Goal: Information Seeking & Learning: Learn about a topic

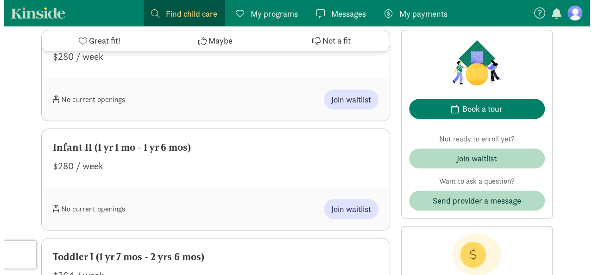
scroll to position [463, 0]
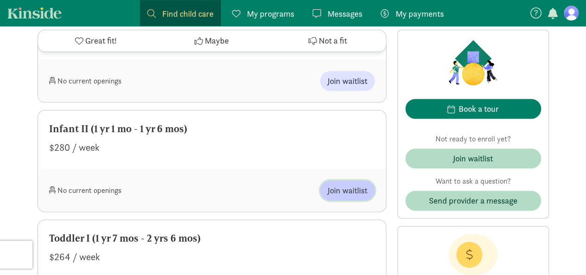
click at [351, 189] on span "Join waitlist" at bounding box center [348, 190] width 40 height 13
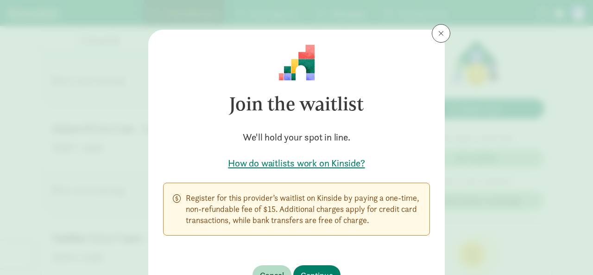
scroll to position [46, 0]
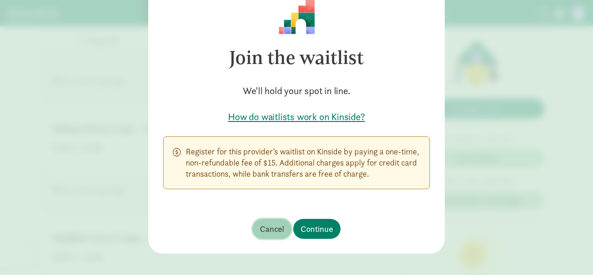
click at [268, 226] on span "Cancel" at bounding box center [272, 228] width 24 height 13
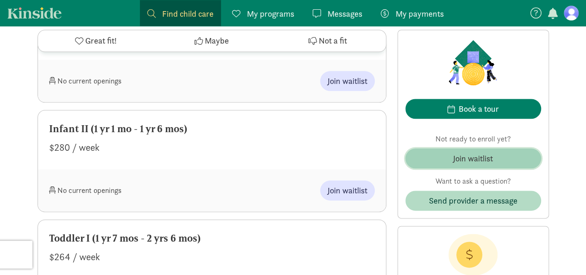
click at [436, 158] on span "Join waitlist" at bounding box center [473, 158] width 121 height 13
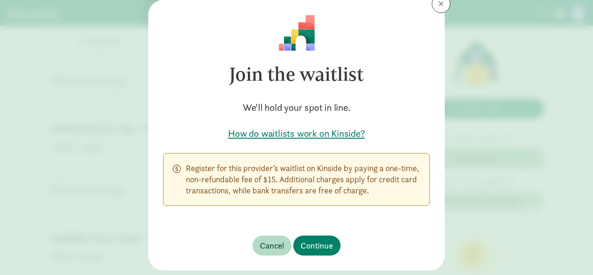
scroll to position [54, 0]
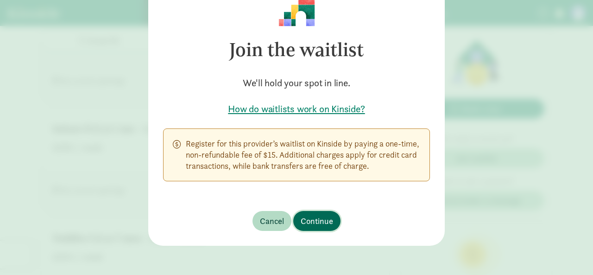
click at [315, 219] on span "Continue" at bounding box center [317, 220] width 32 height 13
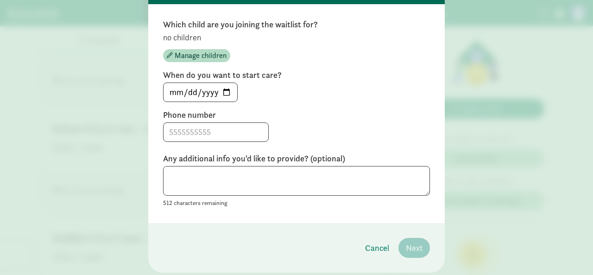
scroll to position [75, 0]
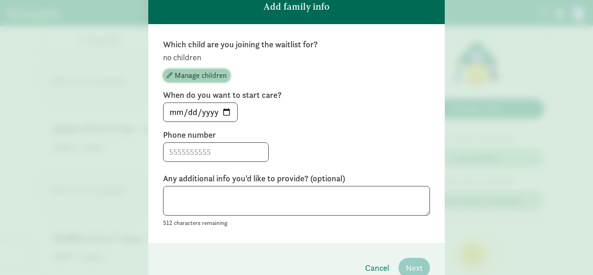
click at [184, 77] on span "Manage children" at bounding box center [201, 75] width 52 height 11
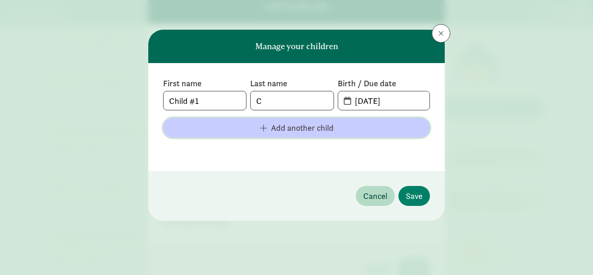
click at [278, 124] on span "Add another child" at bounding box center [302, 127] width 63 height 13
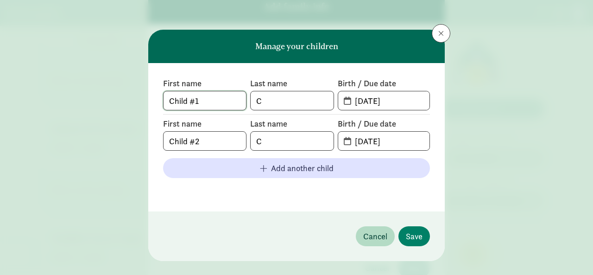
drag, startPoint x: 225, startPoint y: 105, endPoint x: 120, endPoint y: 93, distance: 105.9
click at [120, 93] on div "Manage your children First name Child #1 Last name C Birth / Due date [DATE] Fi…" at bounding box center [296, 137] width 593 height 275
type input "Kyan"
type input "[PERSON_NAME]"
type input "[DATE]"
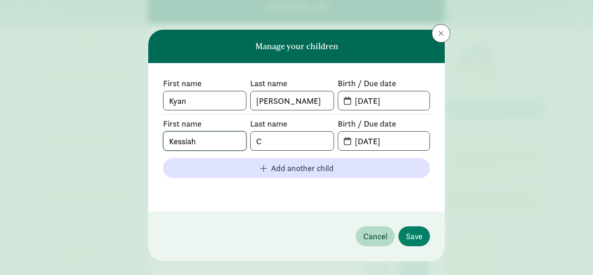
type input "Kessiah"
type input "c"
type input "[PERSON_NAME]"
type input "9"
type input "8"
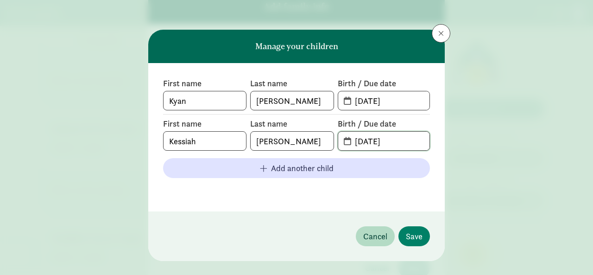
type input "[DATE]"
click at [448, 158] on div "Manage your children First name [PERSON_NAME] Last name [PERSON_NAME] Birth / D…" at bounding box center [296, 137] width 593 height 275
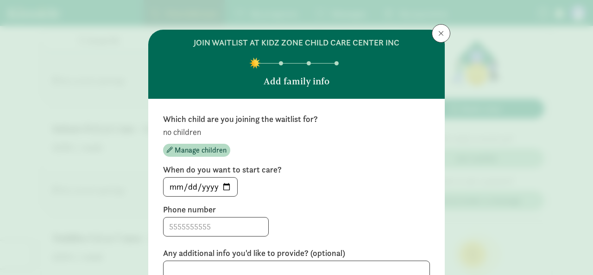
scroll to position [46, 0]
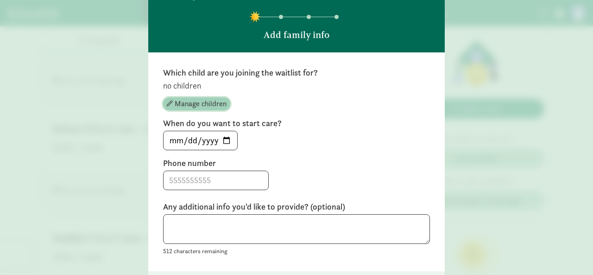
click at [204, 102] on span "Manage children" at bounding box center [201, 103] width 52 height 11
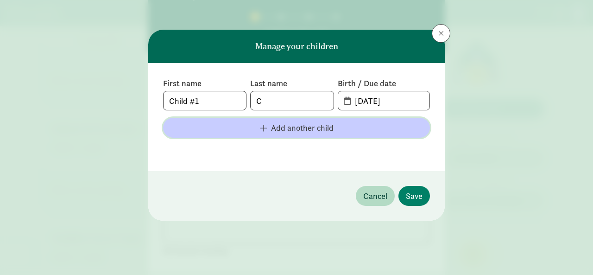
click at [259, 123] on span "Add another child" at bounding box center [296, 127] width 252 height 13
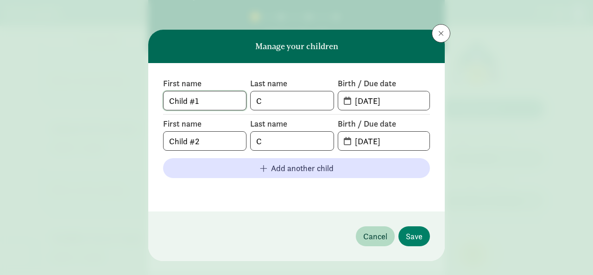
click at [212, 104] on input "Child #1" at bounding box center [205, 100] width 82 height 19
drag, startPoint x: 212, startPoint y: 106, endPoint x: 122, endPoint y: 104, distance: 89.9
click at [125, 103] on div "Manage your children First name Child #1 Last name C Birth / Due date [DATE] Fi…" at bounding box center [296, 137] width 593 height 275
type input "Kyan"
type input "[PERSON_NAME]"
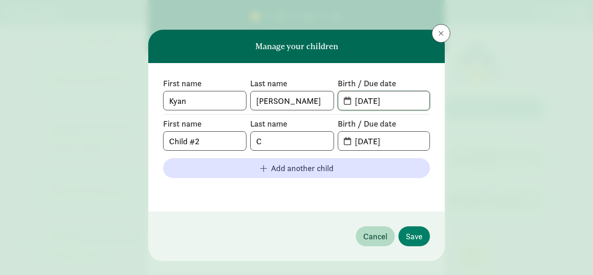
type input "[DATE]"
type input "Kessiah"
type input "[PERSON_NAME]"
type input "[DATE]"
click at [417, 236] on span "Save" at bounding box center [414, 236] width 17 height 13
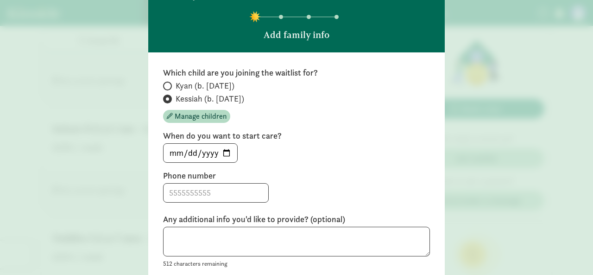
click at [169, 83] on span at bounding box center [167, 86] width 9 height 9
click at [169, 83] on input "Kyan (b. [DATE])" at bounding box center [166, 86] width 6 height 6
radio input "true"
radio input "false"
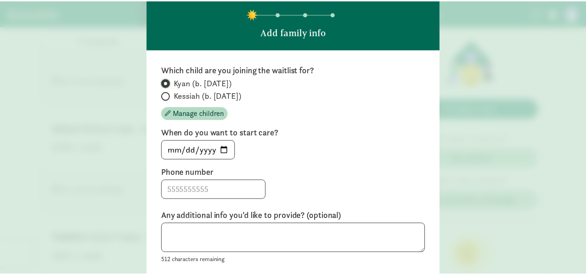
scroll to position [0, 0]
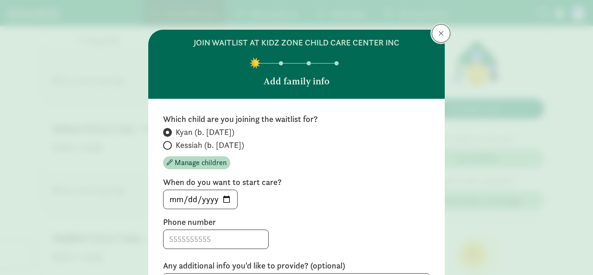
click at [437, 28] on button at bounding box center [441, 33] width 19 height 19
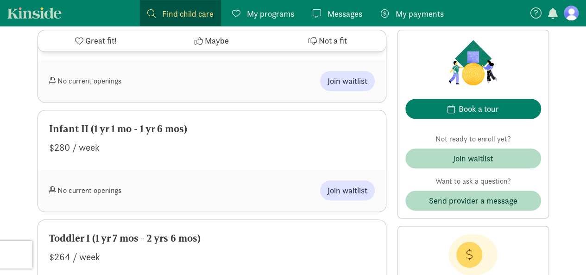
click at [573, 12] on figure at bounding box center [571, 13] width 15 height 15
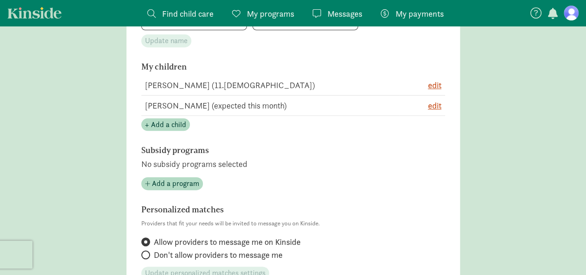
scroll to position [204, 0]
click at [437, 84] on span "edit" at bounding box center [434, 85] width 13 height 13
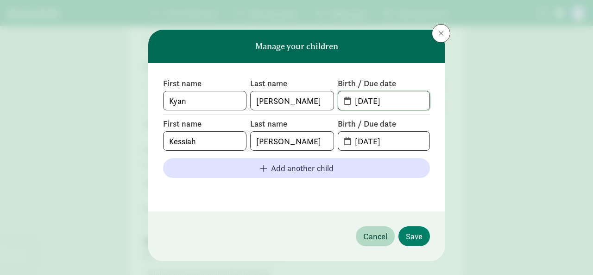
click at [405, 101] on input "[DATE]" at bounding box center [389, 100] width 80 height 19
type input "0"
type input "[DATE]"
click at [410, 236] on span "Save" at bounding box center [414, 236] width 17 height 13
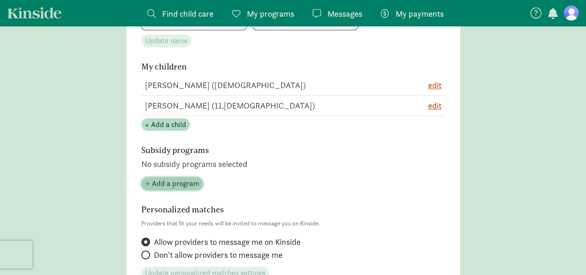
click at [163, 183] on span "Add a program" at bounding box center [175, 183] width 47 height 11
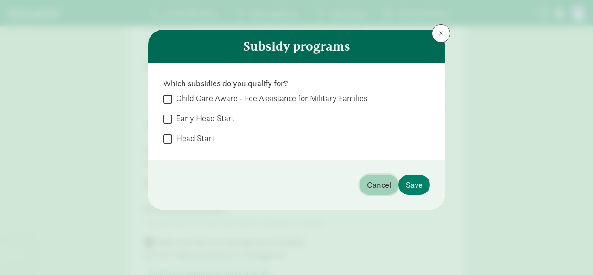
click at [385, 187] on span "Cancel" at bounding box center [379, 184] width 24 height 13
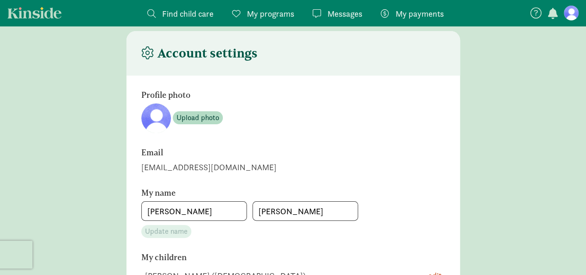
scroll to position [0, 0]
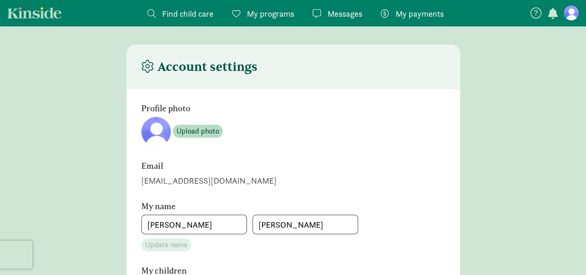
click at [185, 10] on span "Find child care" at bounding box center [187, 13] width 51 height 13
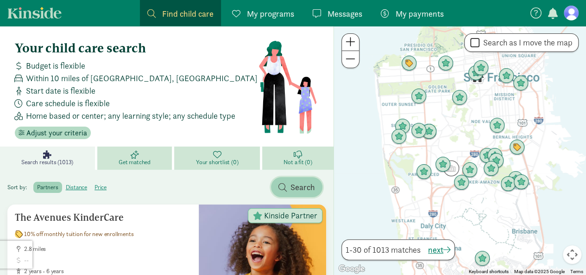
click at [289, 190] on span "Search" at bounding box center [296, 187] width 37 height 13
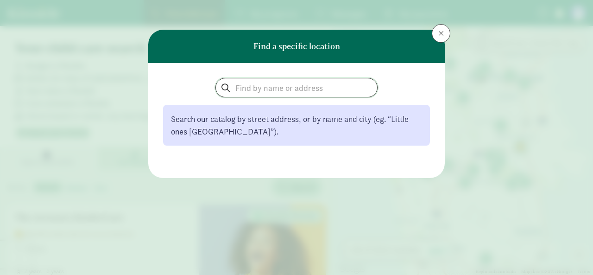
click at [259, 84] on input "search" at bounding box center [296, 87] width 161 height 19
click at [442, 45] on header "Find a specific location" at bounding box center [296, 46] width 296 height 33
click at [438, 34] on button at bounding box center [441, 33] width 19 height 19
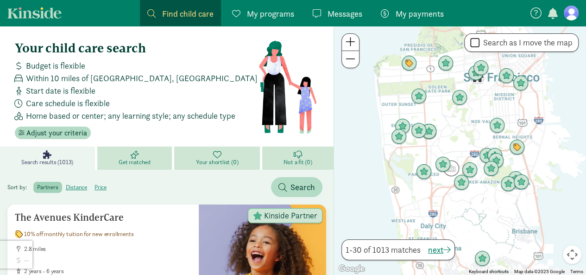
click at [406, 248] on span "1-30 of 1013 matches" at bounding box center [383, 249] width 75 height 13
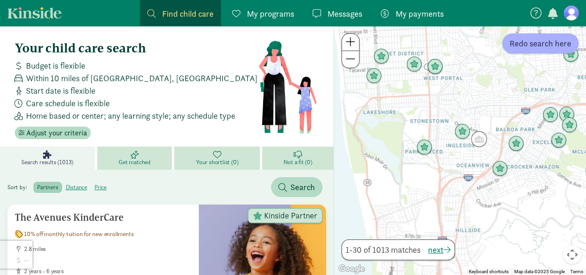
click at [154, 16] on span at bounding box center [151, 13] width 8 height 8
click at [42, 134] on span "Adjust your criteria" at bounding box center [56, 132] width 61 height 11
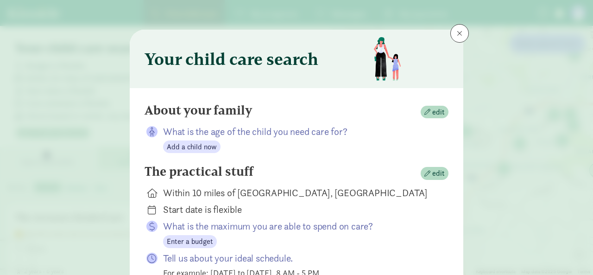
click at [460, 24] on div "Your child care search About your family edit What is the age of the child you …" at bounding box center [296, 137] width 593 height 275
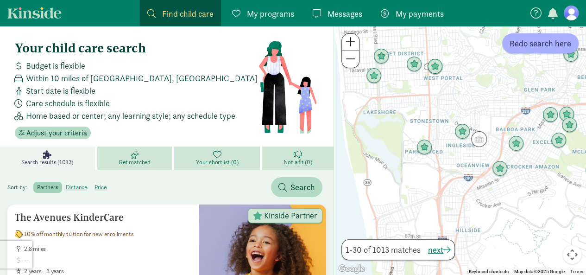
click at [460, 31] on button at bounding box center [456, 33] width 19 height 19
click at [275, 18] on span "My programs" at bounding box center [270, 13] width 47 height 13
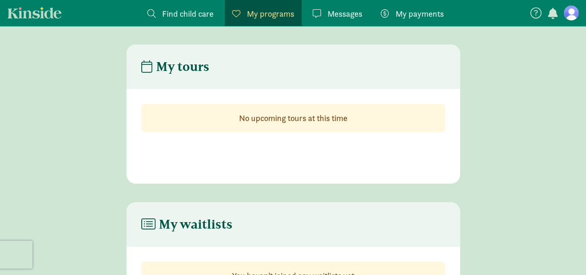
click at [570, 15] on figure at bounding box center [571, 13] width 15 height 15
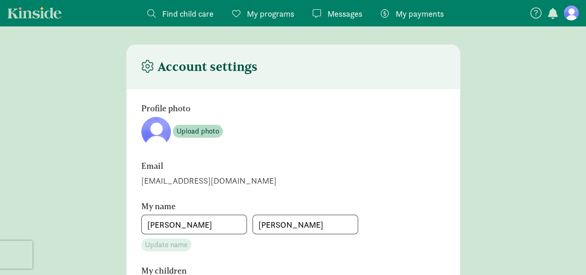
click at [148, 65] on icon at bounding box center [147, 66] width 13 height 13
click at [192, 14] on span "Find child care" at bounding box center [187, 13] width 51 height 13
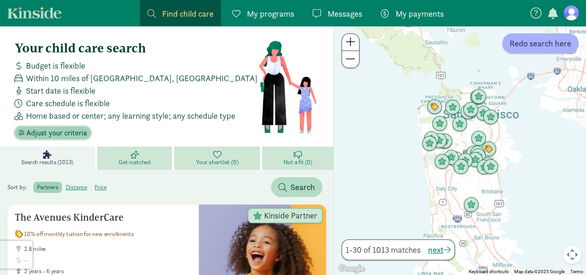
click at [62, 131] on span "Adjust your criteria" at bounding box center [56, 132] width 61 height 11
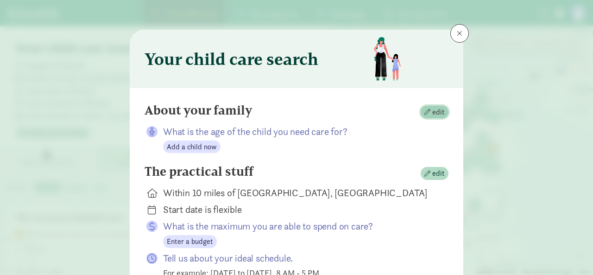
click at [436, 109] on span "edit" at bounding box center [438, 112] width 13 height 11
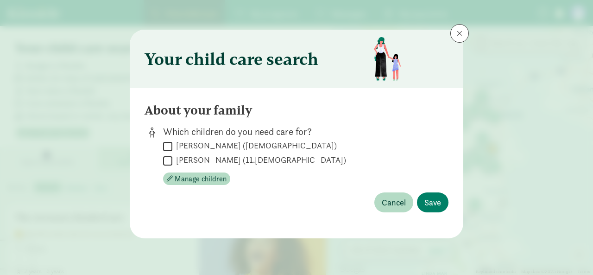
click at [171, 146] on input "[PERSON_NAME] ([DEMOGRAPHIC_DATA])" at bounding box center [167, 146] width 9 height 13
checkbox input "true"
click at [167, 160] on input "[PERSON_NAME] (11.[DEMOGRAPHIC_DATA])" at bounding box center [167, 160] width 9 height 13
checkbox input "true"
click at [435, 203] on span "Save" at bounding box center [432, 202] width 17 height 13
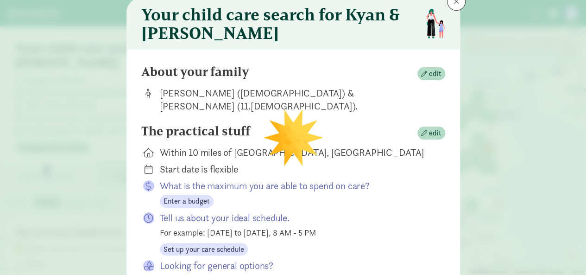
scroll to position [46, 0]
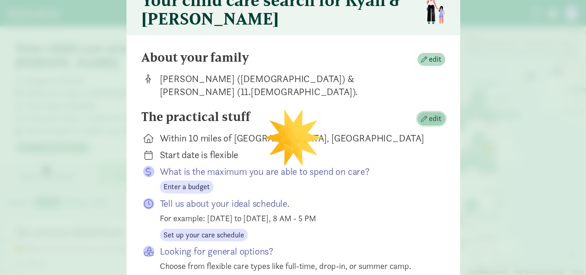
click at [432, 113] on span "edit" at bounding box center [435, 118] width 13 height 11
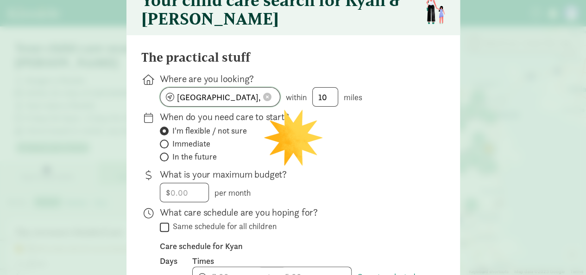
drag, startPoint x: 245, startPoint y: 96, endPoint x: 87, endPoint y: 86, distance: 158.3
click at [87, 86] on div "Your child care search for [PERSON_NAME] & [PERSON_NAME] The practical stuff Wh…" at bounding box center [293, 137] width 586 height 275
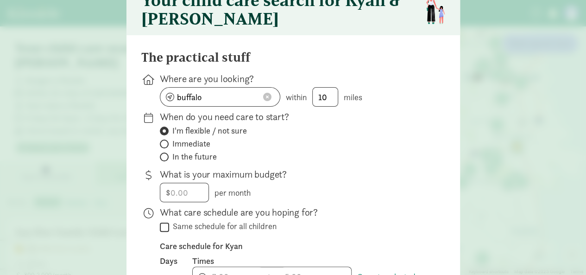
type input "[GEOGRAPHIC_DATA], [GEOGRAPHIC_DATA], [GEOGRAPHIC_DATA]"
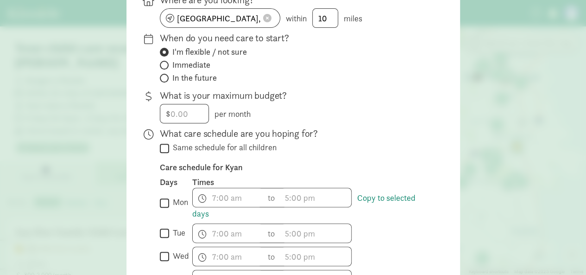
scroll to position [139, 0]
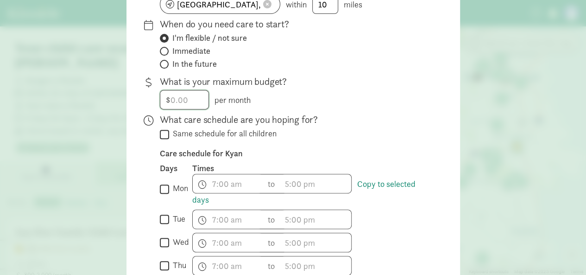
click at [171, 99] on input "number" at bounding box center [184, 99] width 48 height 19
type input "1000"
click at [300, 108] on div "$ 1000 per month" at bounding box center [295, 99] width 271 height 19
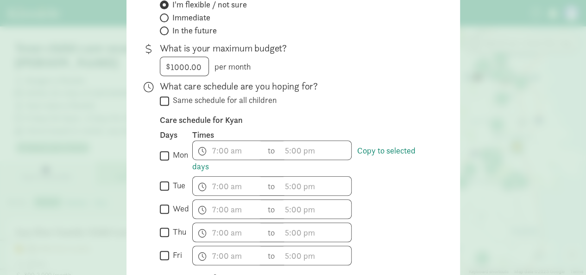
scroll to position [185, 0]
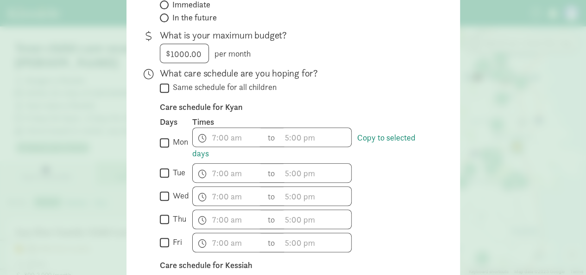
click at [169, 87] on label "Same schedule for all children" at bounding box center [222, 87] width 107 height 11
click at [167, 87] on input "Same schedule for all children" at bounding box center [164, 88] width 9 height 13
checkbox input "true"
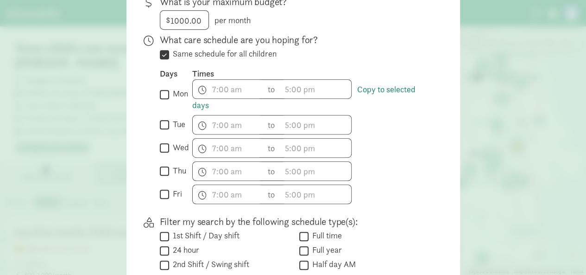
scroll to position [232, 0]
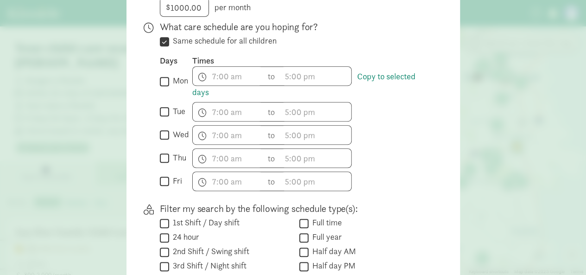
click at [169, 81] on label "mon" at bounding box center [178, 80] width 19 height 11
click at [166, 81] on input "mon" at bounding box center [164, 81] width 9 height 13
checkbox input "true"
drag, startPoint x: 162, startPoint y: 108, endPoint x: 164, endPoint y: 124, distance: 15.4
click at [161, 110] on input "tue" at bounding box center [164, 112] width 9 height 13
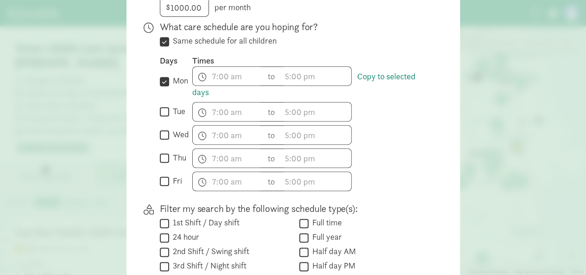
checkbox input "true"
click at [162, 138] on input "wed" at bounding box center [164, 135] width 9 height 13
checkbox input "true"
click at [163, 158] on input "thu" at bounding box center [164, 158] width 9 height 13
checkbox input "true"
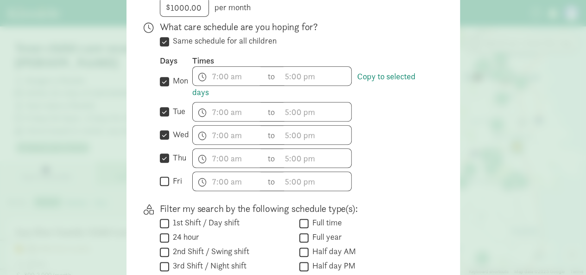
click at [162, 180] on input "fri" at bounding box center [164, 181] width 9 height 13
checkbox input "true"
click at [201, 76] on input "text" at bounding box center [228, 76] width 70 height 19
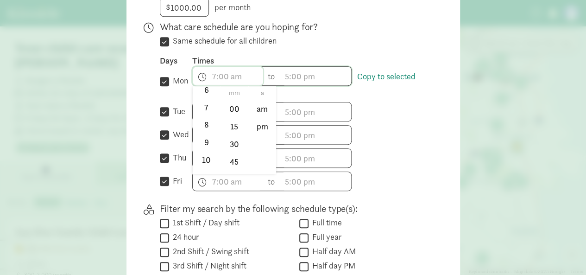
scroll to position [136, 0]
click at [198, 113] on li "8" at bounding box center [206, 113] width 27 height 18
type input "8:mm a"
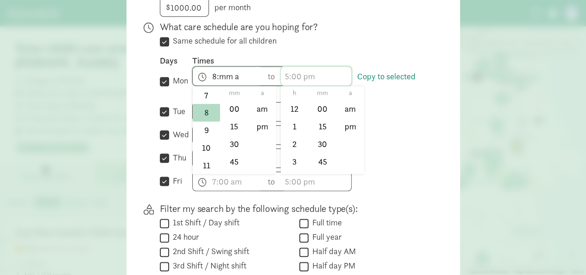
click at [317, 76] on input "text" at bounding box center [316, 76] width 70 height 19
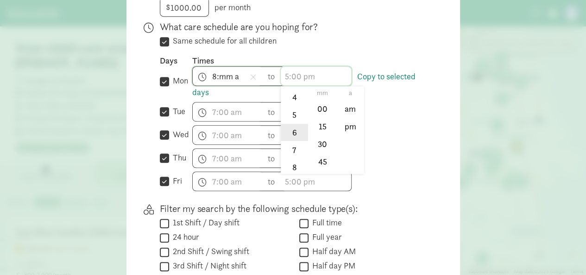
scroll to position [93, 0]
click at [291, 104] on li "5" at bounding box center [294, 104] width 27 height 18
click at [323, 111] on li "00" at bounding box center [322, 109] width 27 height 18
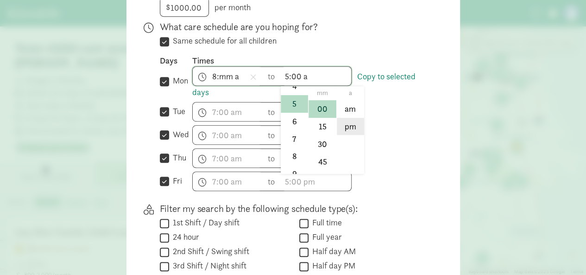
click at [347, 126] on li "pm" at bounding box center [350, 127] width 27 height 18
type input "5:00 pm"
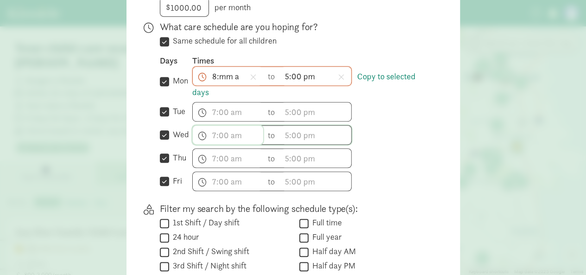
click at [233, 138] on input "text" at bounding box center [228, 135] width 70 height 19
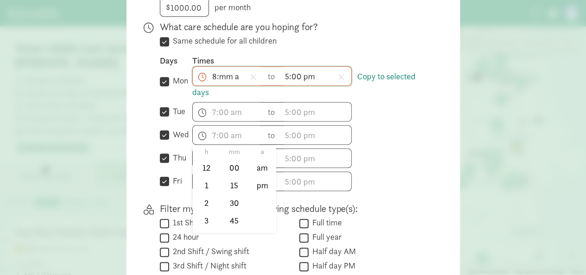
click at [212, 78] on input "8:mm a" at bounding box center [228, 76] width 70 height 19
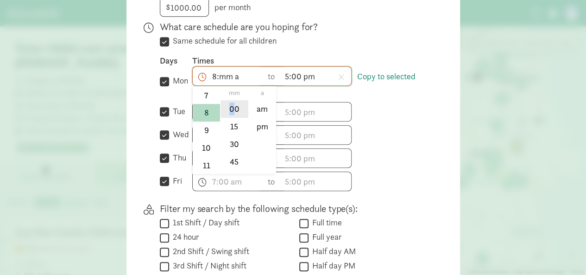
click at [229, 114] on li "00" at bounding box center [234, 109] width 27 height 18
click at [264, 110] on li "am" at bounding box center [262, 109] width 27 height 18
type input "8:00 am"
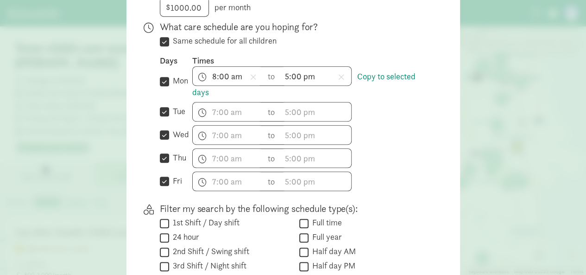
click at [396, 110] on div "h 12 1 2 3 4 5 6 7 8 9 10 11 mm 00 15 30 45 a am pm to h 12 1 2 3 4 5 6 7 8 9 1…" at bounding box center [311, 111] width 238 height 19
click at [389, 76] on link "Copy to selected days" at bounding box center [303, 84] width 223 height 27
click at [328, 113] on input "text" at bounding box center [316, 111] width 70 height 19
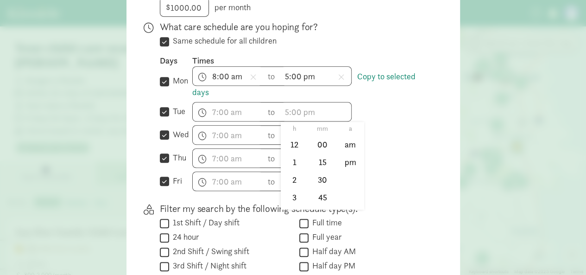
drag, startPoint x: 375, startPoint y: 108, endPoint x: 372, endPoint y: 85, distance: 23.4
click at [375, 107] on div "h 12 1 2 3 4 5 6 7 8 9 10 11 mm 00 15 30 45 a am pm to h 12 1 2 3 4 5 6 7 8 9 1…" at bounding box center [311, 111] width 238 height 19
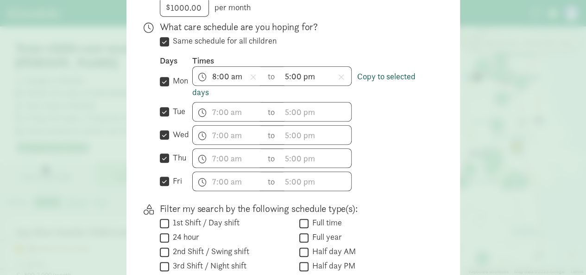
click at [372, 76] on link "Copy to selected days" at bounding box center [303, 84] width 223 height 27
click at [162, 113] on input "tue" at bounding box center [164, 112] width 9 height 13
click at [163, 113] on input "tue" at bounding box center [164, 112] width 9 height 13
checkbox input "true"
drag, startPoint x: 355, startPoint y: 108, endPoint x: 371, endPoint y: 55, distance: 56.0
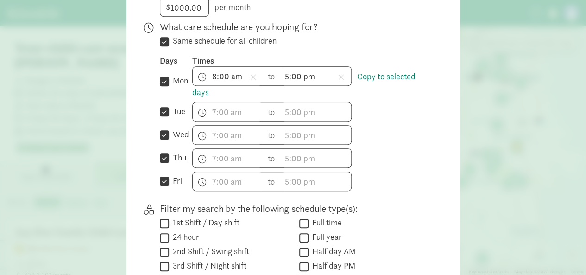
click at [371, 55] on div "Times" at bounding box center [311, 60] width 238 height 11
click at [364, 77] on link "Copy to selected days" at bounding box center [303, 84] width 223 height 27
click at [365, 76] on link "Copy to selected days" at bounding box center [303, 84] width 223 height 27
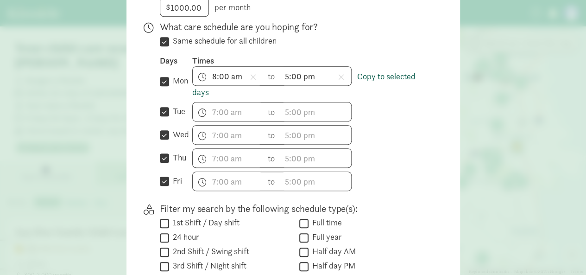
click at [365, 76] on link "Copy to selected days" at bounding box center [303, 84] width 223 height 27
click at [202, 94] on link "Copy to selected days" at bounding box center [303, 84] width 223 height 27
click at [200, 90] on link "Copy to selected days" at bounding box center [303, 84] width 223 height 27
click at [367, 73] on link "Copy to selected days" at bounding box center [303, 84] width 223 height 27
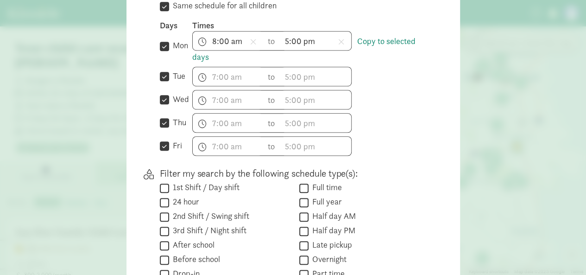
scroll to position [278, 0]
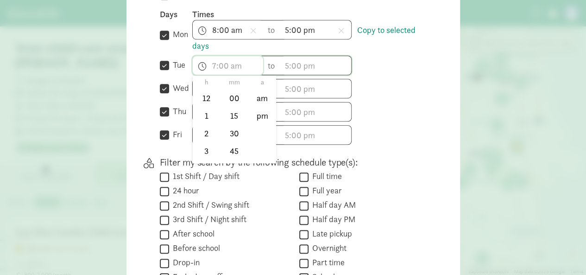
click at [216, 73] on input "text" at bounding box center [228, 65] width 70 height 19
click at [201, 97] on li "8" at bounding box center [206, 102] width 27 height 18
click at [228, 91] on li "00" at bounding box center [234, 98] width 27 height 18
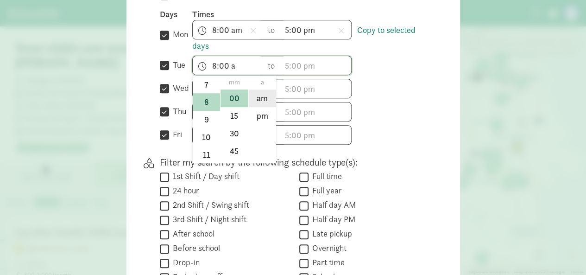
click at [267, 101] on li "am" at bounding box center [262, 98] width 27 height 18
type input "8:00 am"
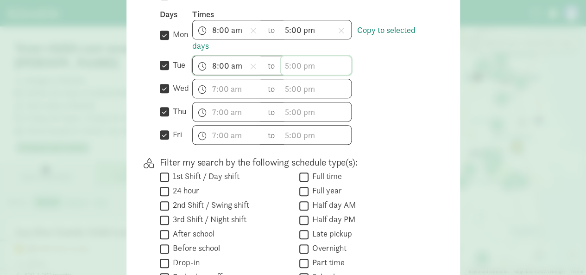
click at [307, 72] on input "text" at bounding box center [316, 65] width 70 height 19
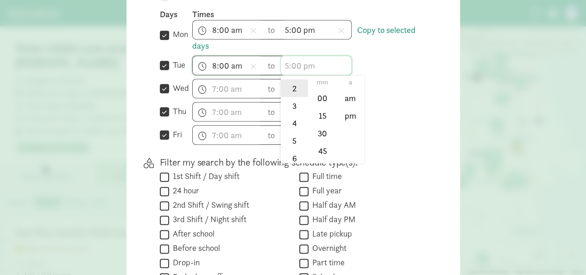
scroll to position [93, 0]
click at [289, 95] on li "5" at bounding box center [294, 93] width 27 height 18
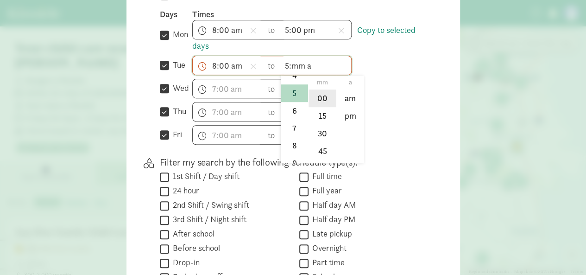
click at [315, 96] on li "00" at bounding box center [322, 98] width 27 height 18
click at [348, 114] on li "pm" at bounding box center [350, 116] width 27 height 18
type input "5:00 pm"
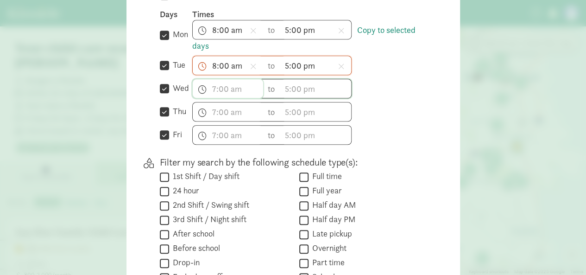
click at [221, 86] on input "text" at bounding box center [228, 88] width 70 height 19
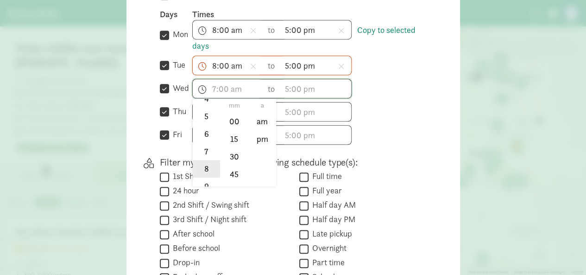
click at [201, 170] on li "8" at bounding box center [206, 169] width 27 height 18
click at [237, 120] on li "00" at bounding box center [234, 122] width 27 height 18
click at [264, 119] on li "am" at bounding box center [262, 122] width 27 height 18
type input "8:00 am"
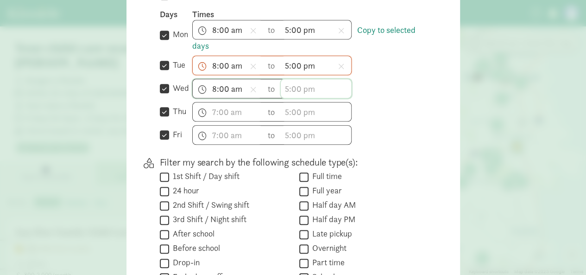
click at [306, 86] on input "text" at bounding box center [316, 88] width 70 height 19
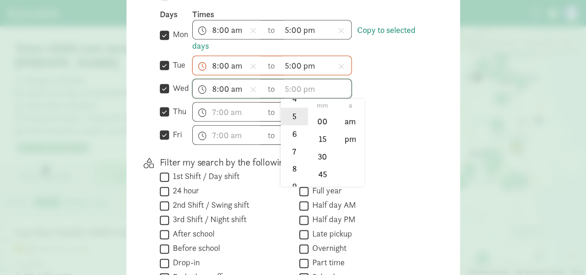
click at [291, 107] on li "5" at bounding box center [294, 116] width 27 height 18
click at [319, 117] on li "00" at bounding box center [322, 122] width 27 height 18
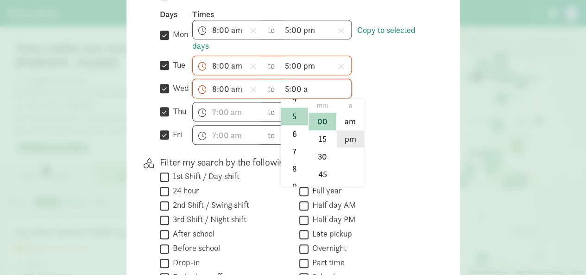
click at [360, 140] on li "pm" at bounding box center [350, 139] width 27 height 18
type input "5:00 pm"
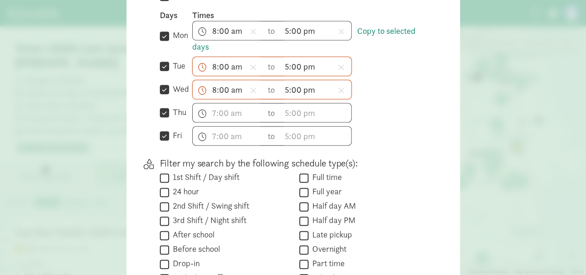
scroll to position [232, 0]
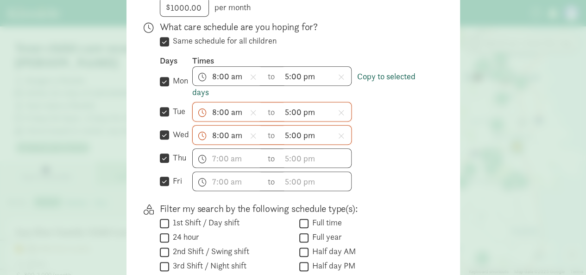
click at [196, 90] on link "Copy to selected days" at bounding box center [303, 84] width 223 height 27
click at [197, 91] on link "Copy to selected days" at bounding box center [303, 84] width 223 height 27
click at [198, 91] on link "Copy to selected days" at bounding box center [303, 84] width 223 height 27
click at [198, 92] on link "Copy to selected days" at bounding box center [303, 84] width 223 height 27
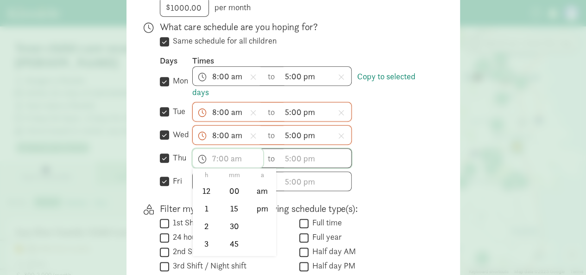
click at [214, 156] on input "text" at bounding box center [228, 158] width 70 height 19
click at [200, 235] on li "8" at bounding box center [206, 238] width 27 height 18
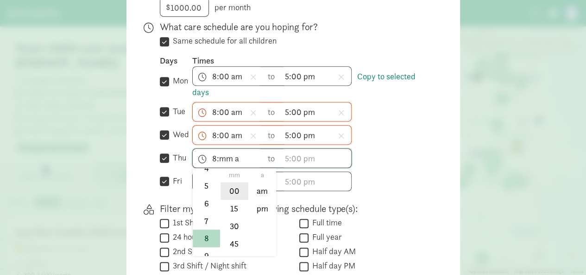
click at [237, 187] on li "00" at bounding box center [234, 191] width 27 height 18
click at [257, 188] on li "am" at bounding box center [262, 191] width 27 height 18
type input "8:00 am"
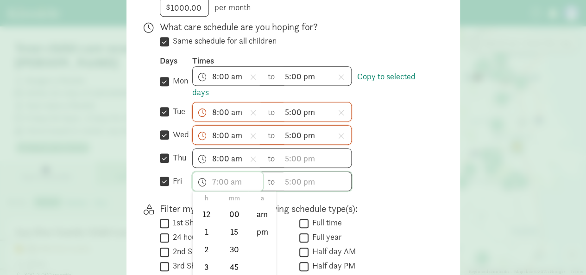
click at [231, 177] on input "text" at bounding box center [228, 181] width 70 height 19
click at [197, 253] on li "8" at bounding box center [206, 261] width 27 height 18
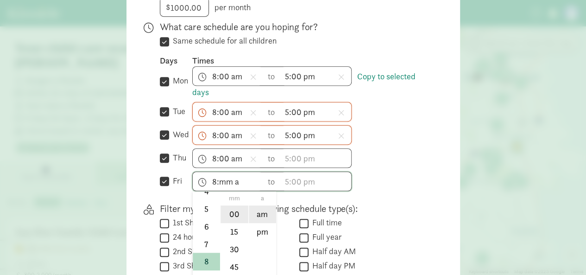
drag, startPoint x: 226, startPoint y: 213, endPoint x: 258, endPoint y: 214, distance: 32.0
click at [227, 212] on li "00" at bounding box center [234, 214] width 27 height 18
click at [269, 209] on li "am" at bounding box center [262, 214] width 27 height 18
type input "8:00 am"
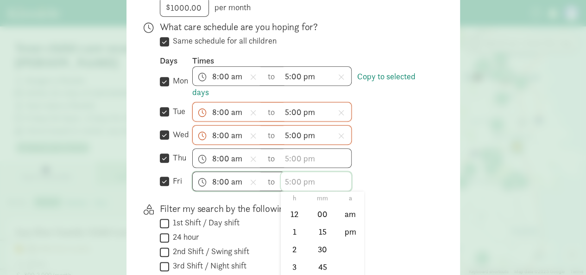
click at [294, 181] on input "text" at bounding box center [316, 181] width 70 height 19
click at [292, 209] on li "5" at bounding box center [294, 209] width 27 height 18
click at [319, 214] on li "00" at bounding box center [322, 214] width 27 height 18
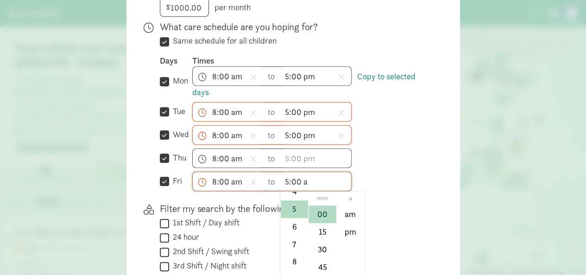
click at [353, 239] on ul "a am pm" at bounding box center [350, 235] width 28 height 88
click at [352, 233] on li "pm" at bounding box center [350, 232] width 27 height 18
type input "5:00 pm"
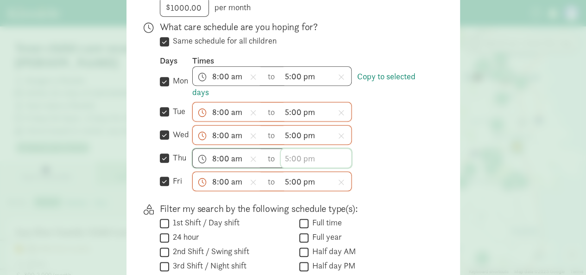
click at [297, 163] on input "text" at bounding box center [316, 158] width 70 height 19
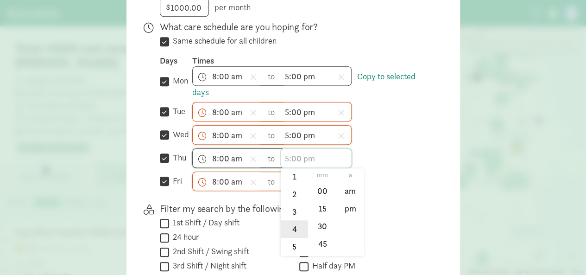
scroll to position [46, 0]
click at [295, 232] on li "5" at bounding box center [294, 232] width 27 height 18
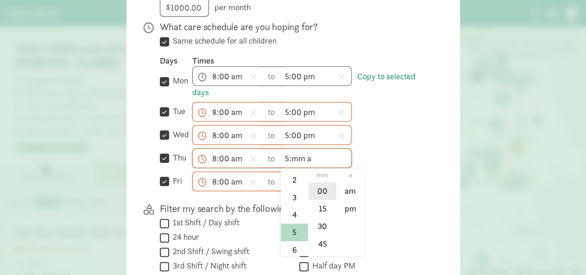
click at [325, 190] on li "00" at bounding box center [322, 191] width 27 height 18
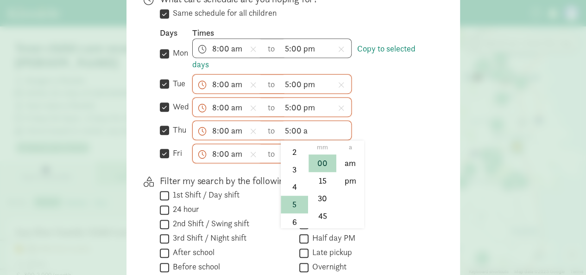
scroll to position [278, 0]
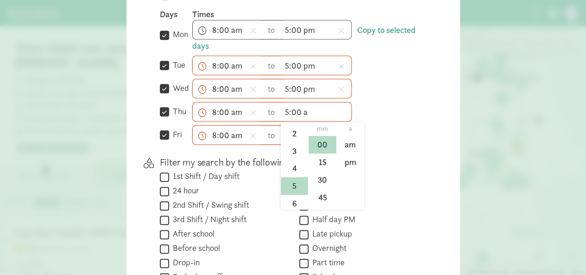
click at [347, 214] on div " Half day AM" at bounding box center [364, 220] width 131 height 13
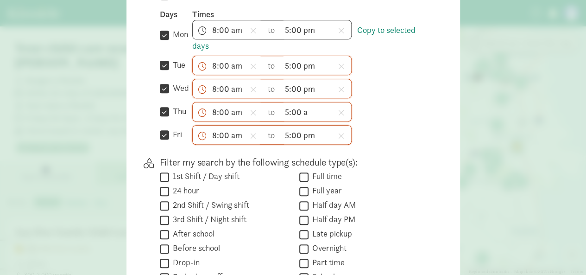
click at [351, 159] on p "Filter my search by the following schedule type(s):" at bounding box center [295, 162] width 271 height 13
click at [313, 110] on input "5:00 a" at bounding box center [316, 111] width 70 height 19
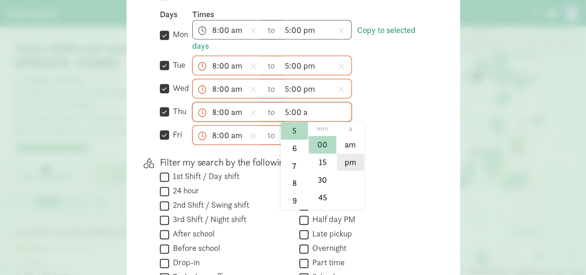
click at [351, 164] on li "pm" at bounding box center [350, 162] width 27 height 18
type input "5:00 pm"
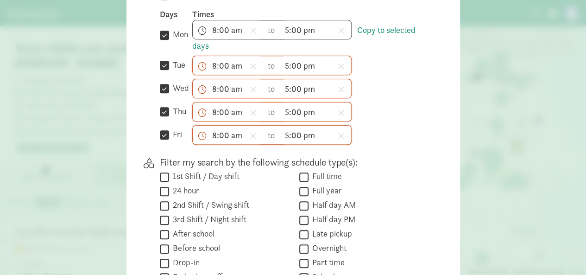
click at [406, 156] on p "Filter my search by the following schedule type(s):" at bounding box center [295, 162] width 271 height 13
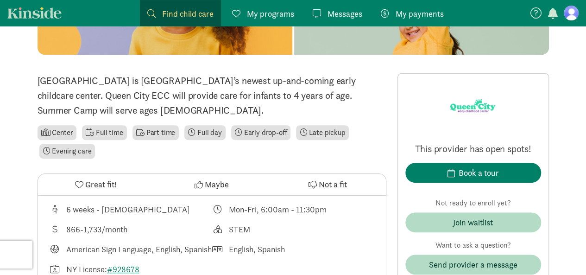
scroll to position [185, 0]
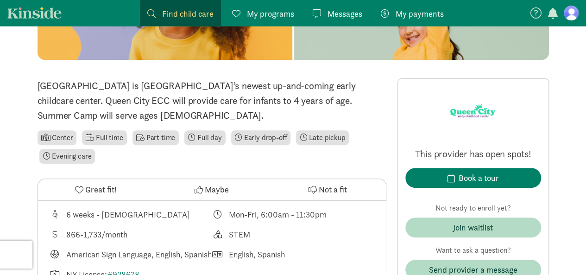
click at [62, 139] on li "Center" at bounding box center [57, 137] width 39 height 15
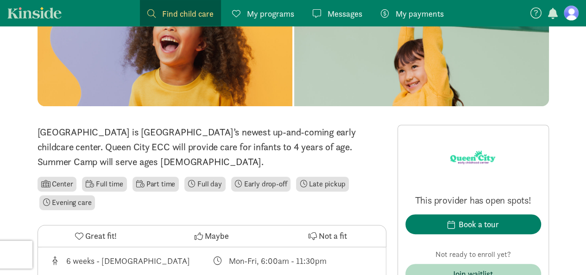
click at [463, 157] on img at bounding box center [473, 157] width 56 height 50
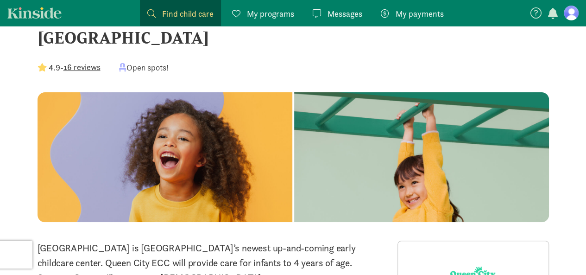
scroll to position [0, 0]
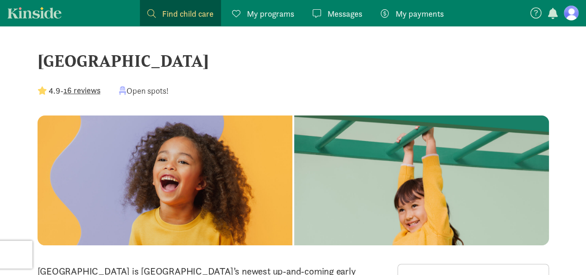
click at [183, 66] on div "[GEOGRAPHIC_DATA]" at bounding box center [293, 60] width 511 height 25
drag, startPoint x: 332, startPoint y: 67, endPoint x: 26, endPoint y: 72, distance: 305.8
